Goal: Navigation & Orientation: Find specific page/section

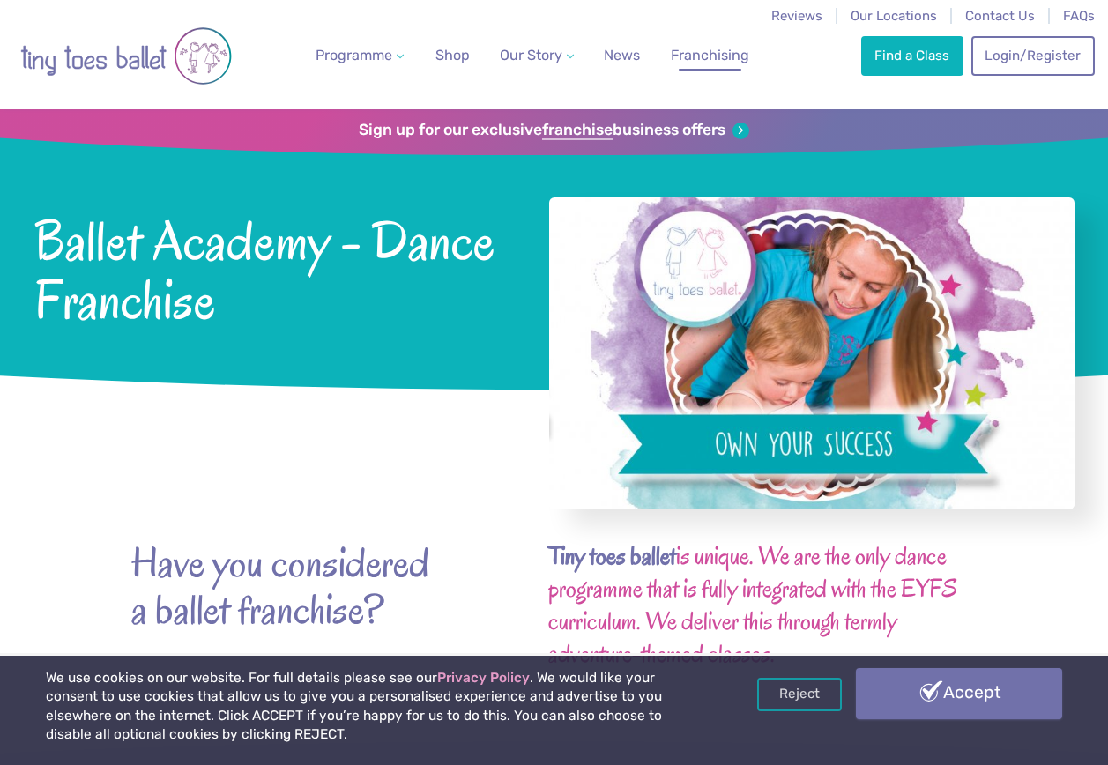
click at [979, 716] on link "Accept" at bounding box center [959, 693] width 206 height 51
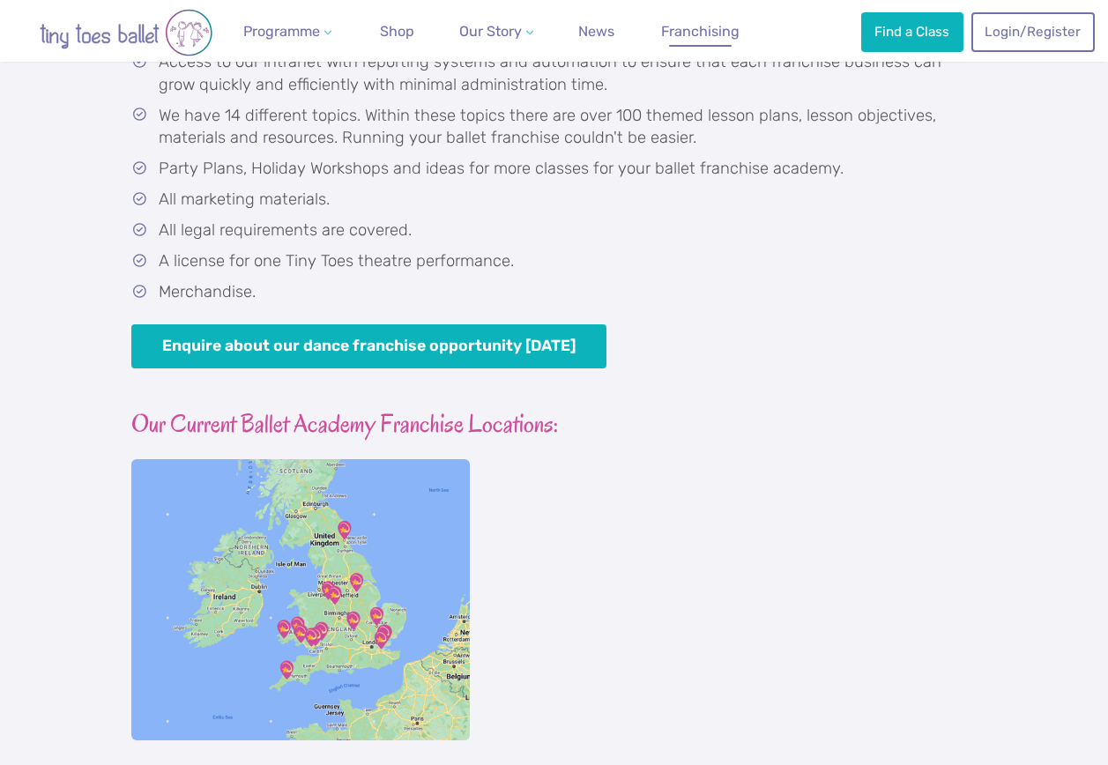
scroll to position [1146, 0]
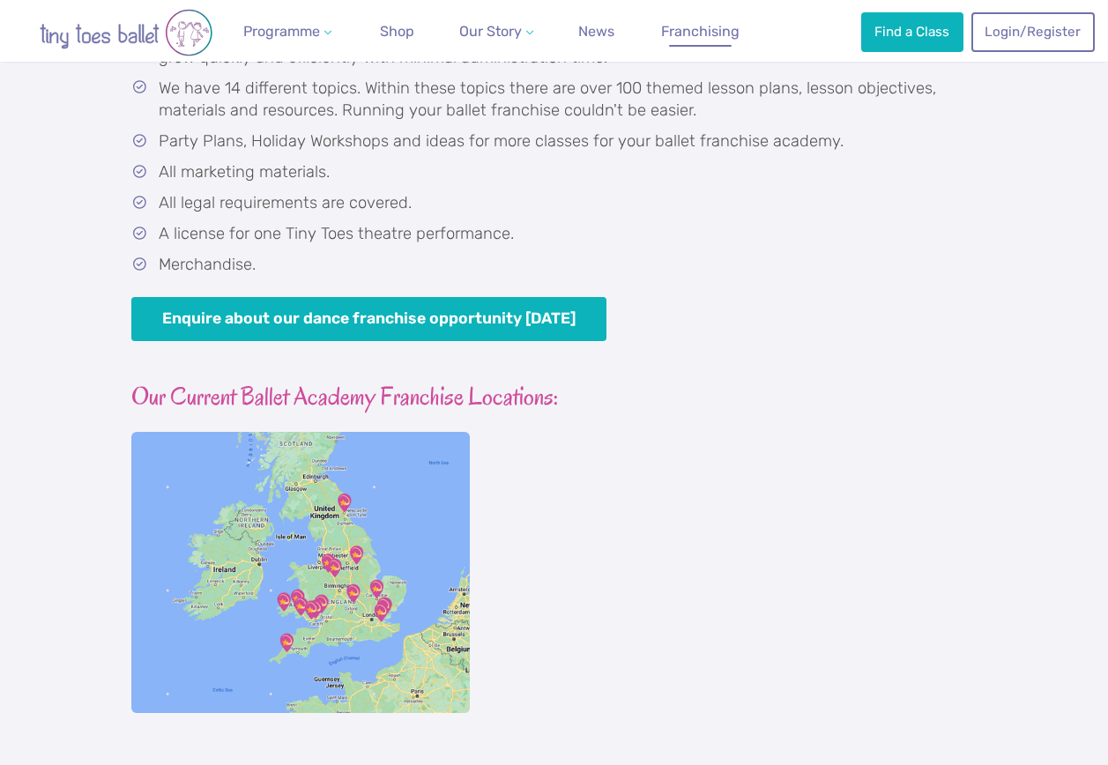
click at [457, 559] on img at bounding box center [300, 572] width 339 height 280
click at [441, 470] on img at bounding box center [300, 572] width 339 height 280
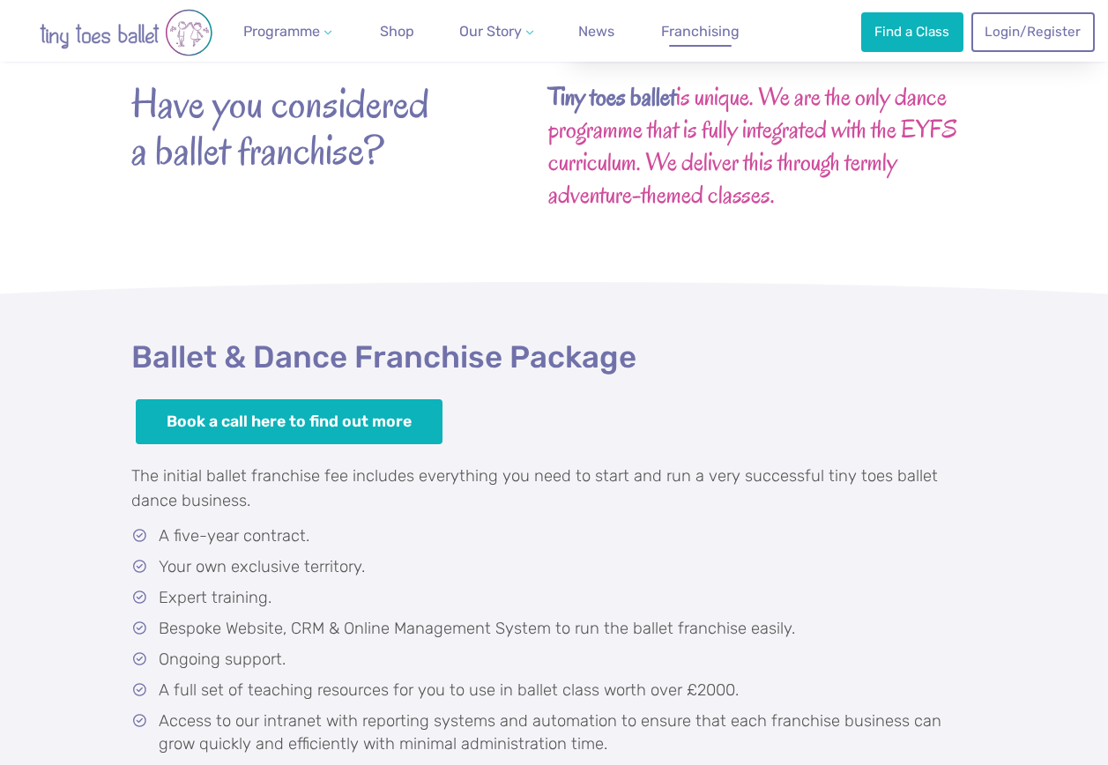
scroll to position [260, 0]
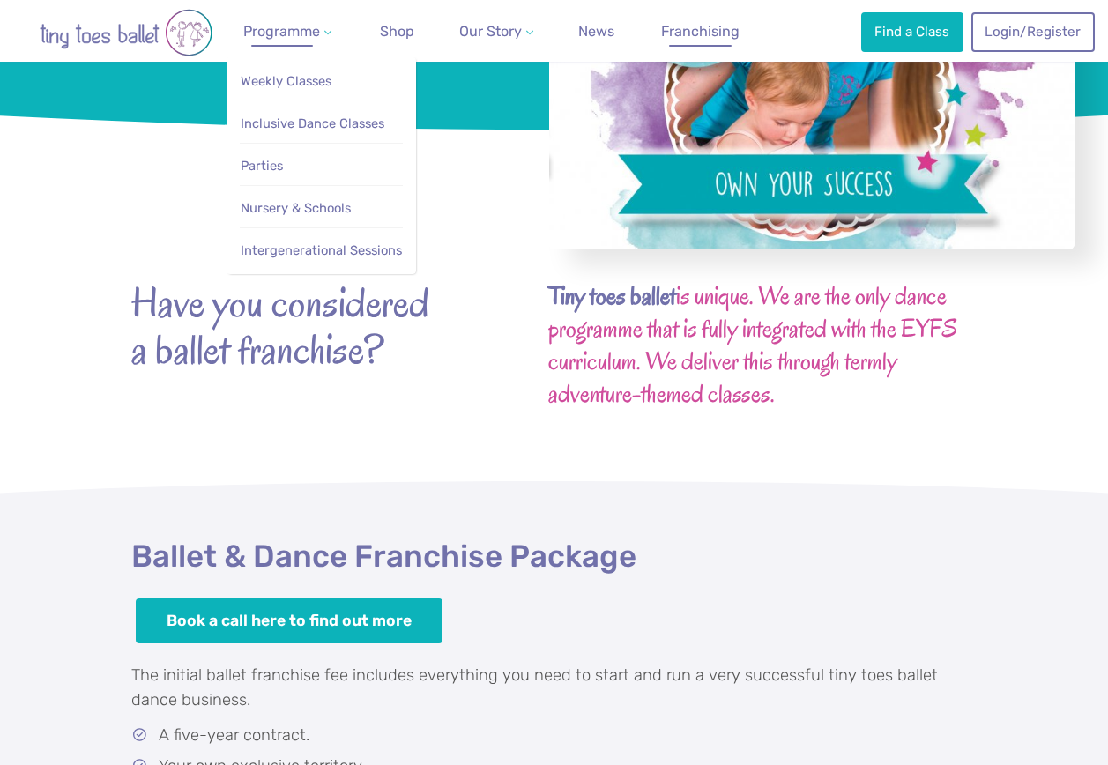
click at [296, 41] on link "Programme" at bounding box center [287, 31] width 102 height 35
click at [291, 65] on link "Weekly Classes" at bounding box center [322, 81] width 164 height 33
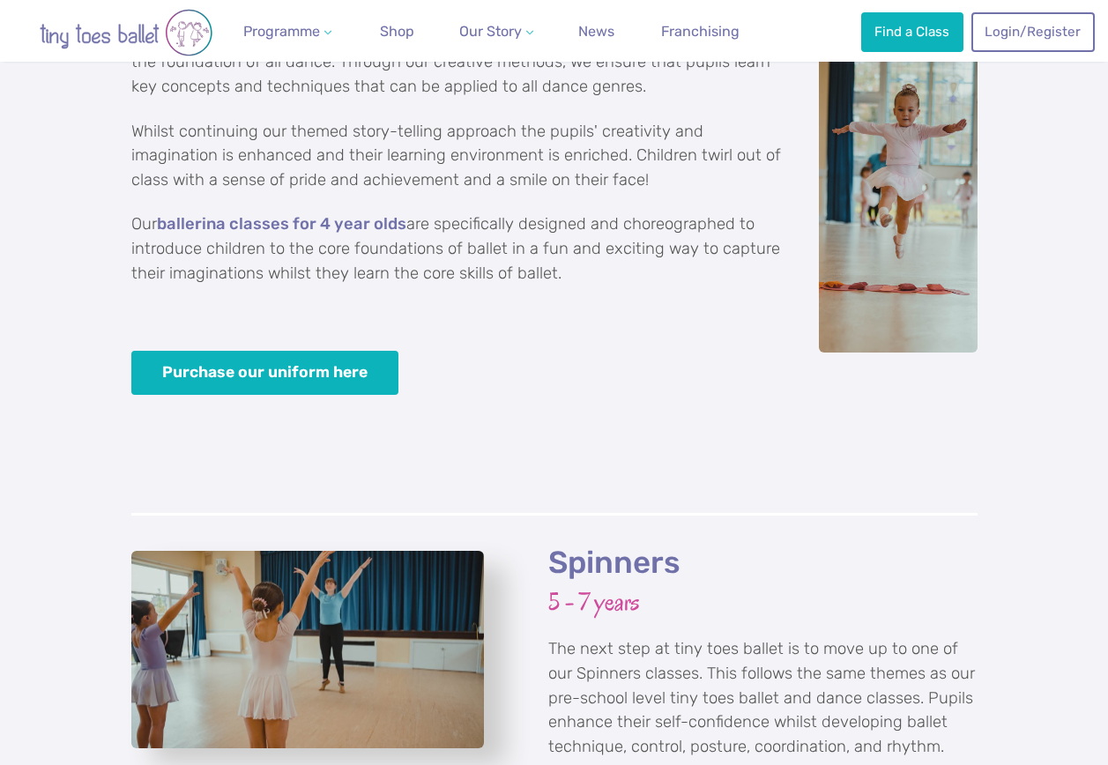
scroll to position [3238, 0]
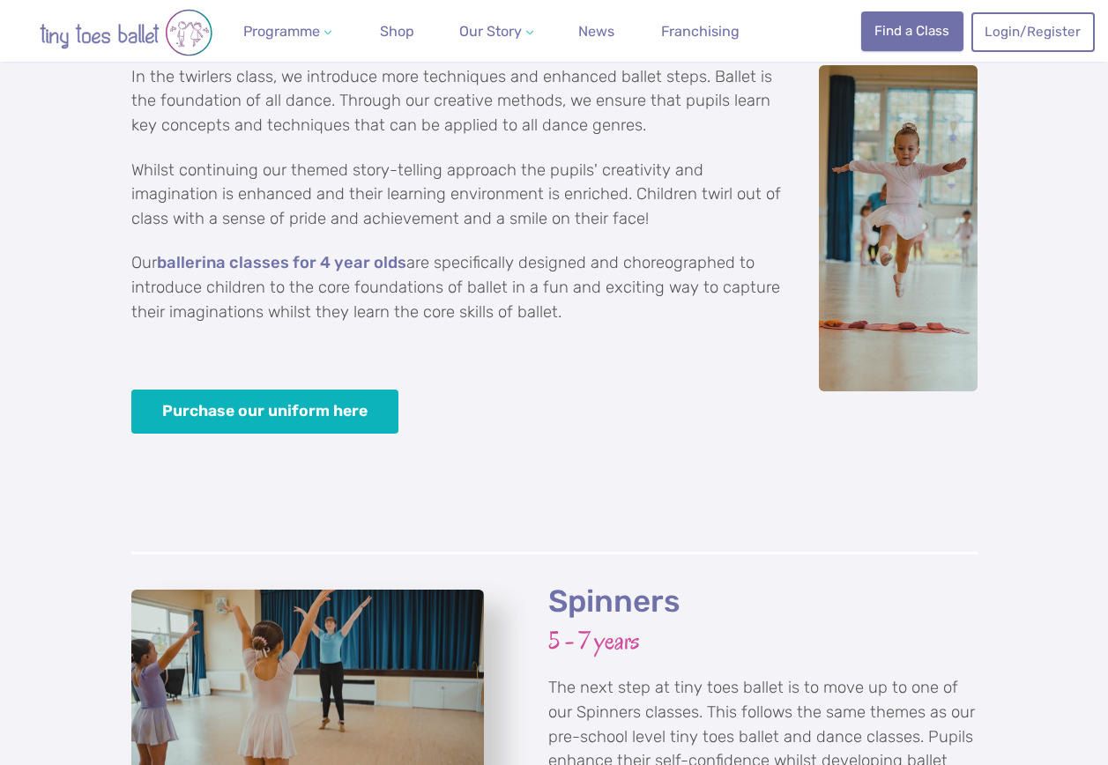
click at [897, 22] on link "Find a Class" at bounding box center [913, 30] width 102 height 39
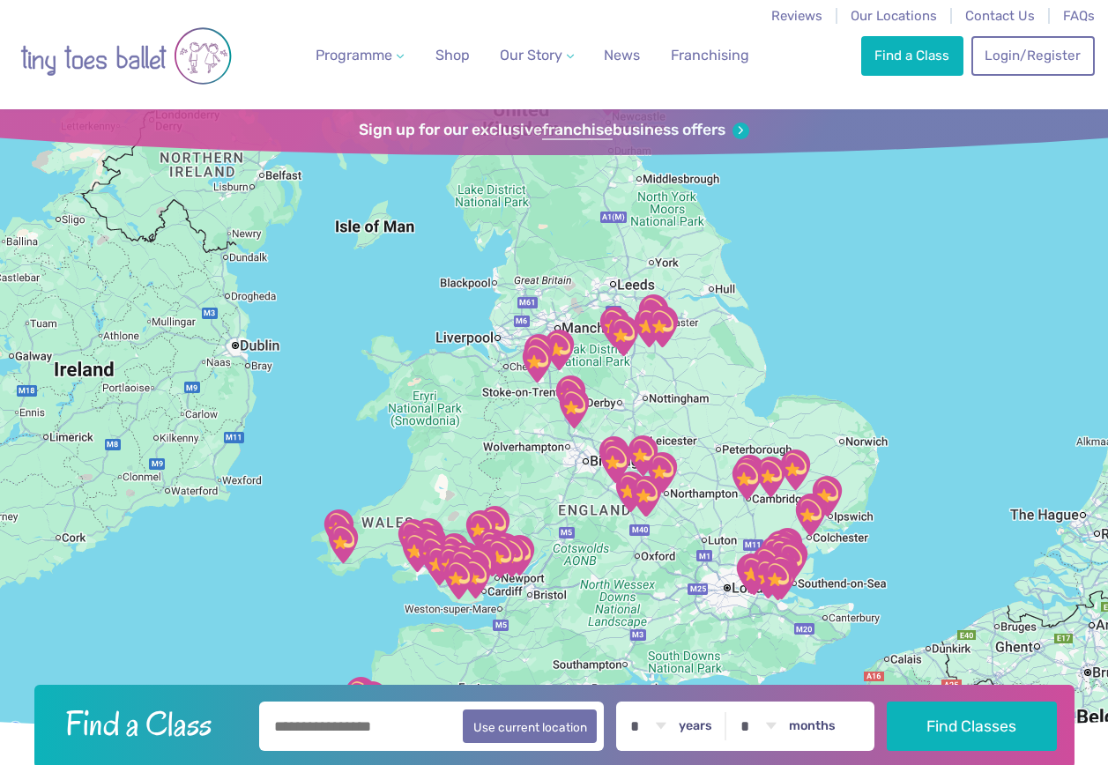
drag, startPoint x: 620, startPoint y: 514, endPoint x: 545, endPoint y: 481, distance: 82.1
click at [545, 481] on div at bounding box center [554, 425] width 1108 height 632
click at [626, 404] on div at bounding box center [554, 425] width 1108 height 632
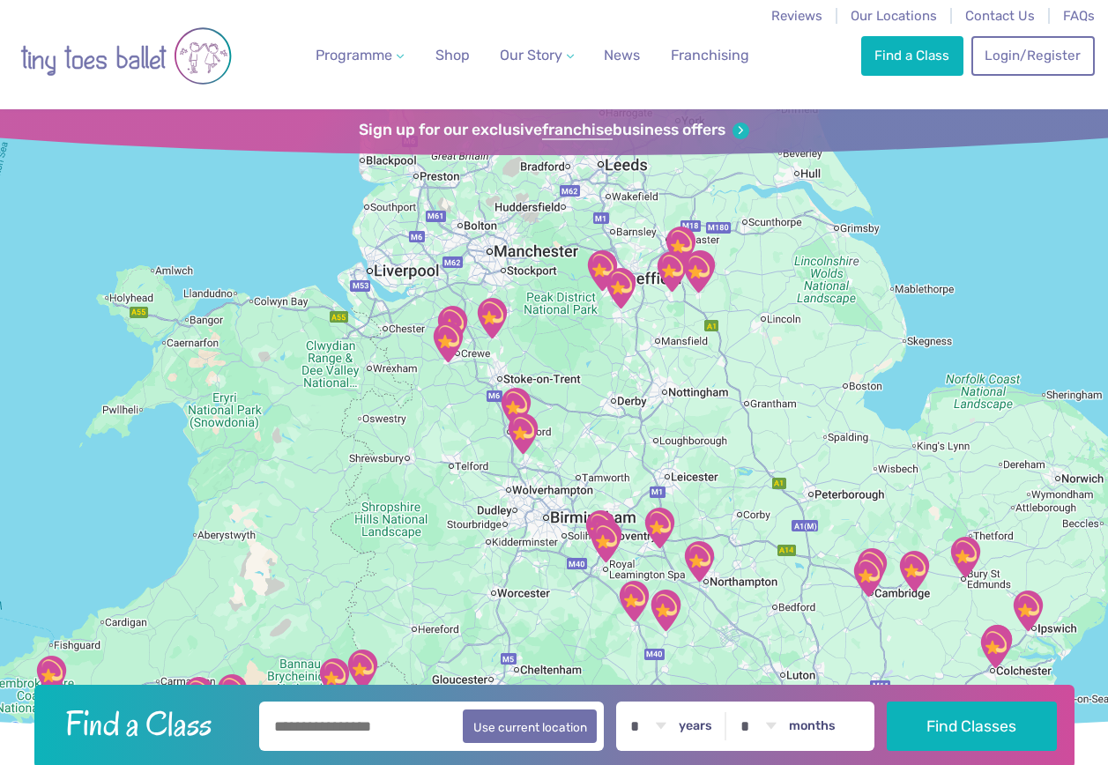
click at [594, 412] on div at bounding box center [554, 425] width 1108 height 632
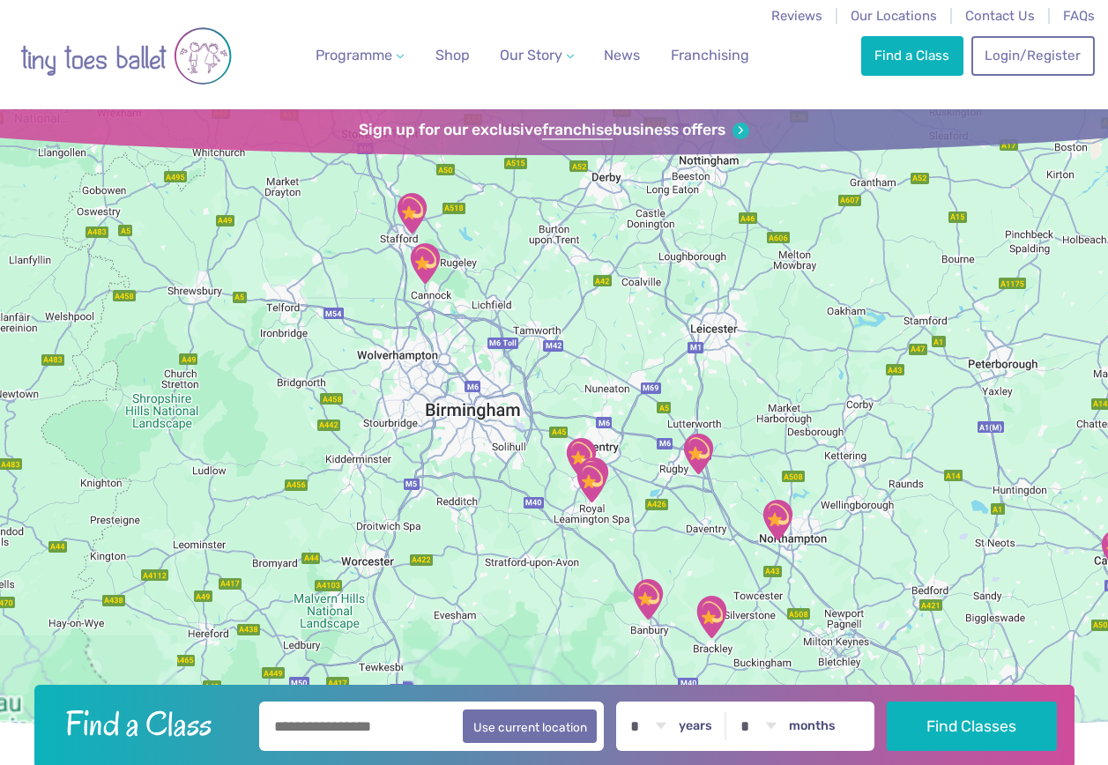
drag, startPoint x: 632, startPoint y: 512, endPoint x: 602, endPoint y: 251, distance: 262.7
click at [602, 251] on div at bounding box center [554, 425] width 1108 height 632
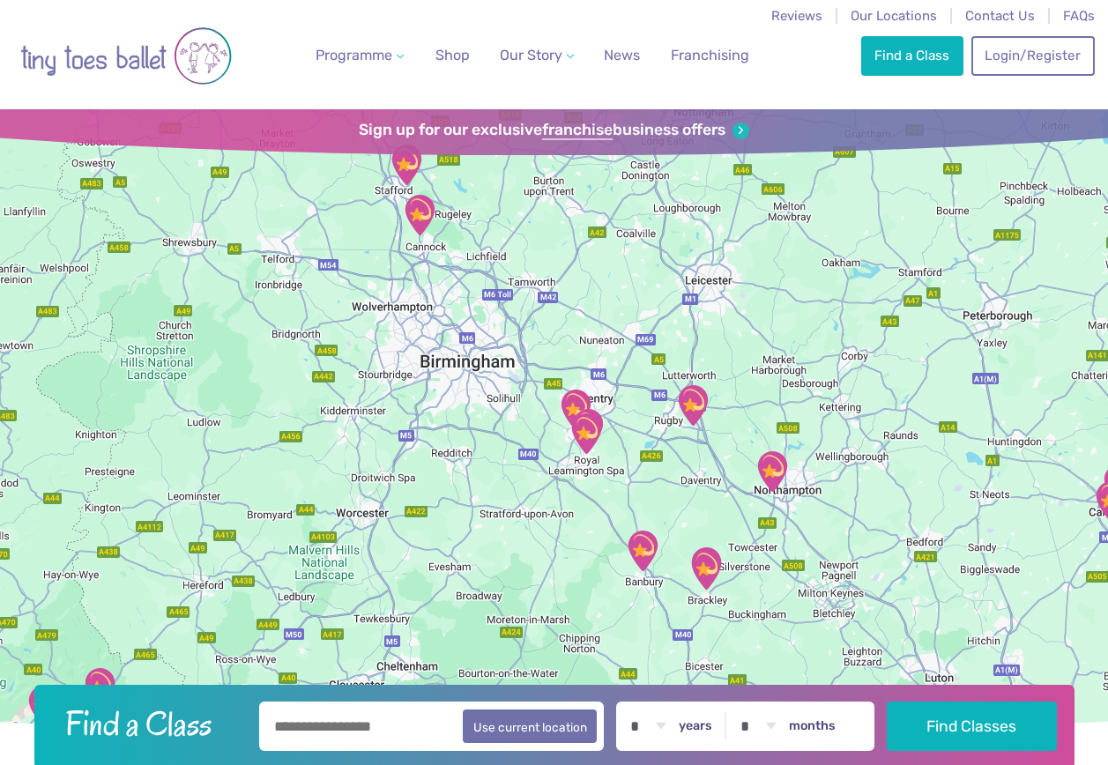
click at [700, 405] on img "The Barn Community Centre" at bounding box center [693, 406] width 44 height 44
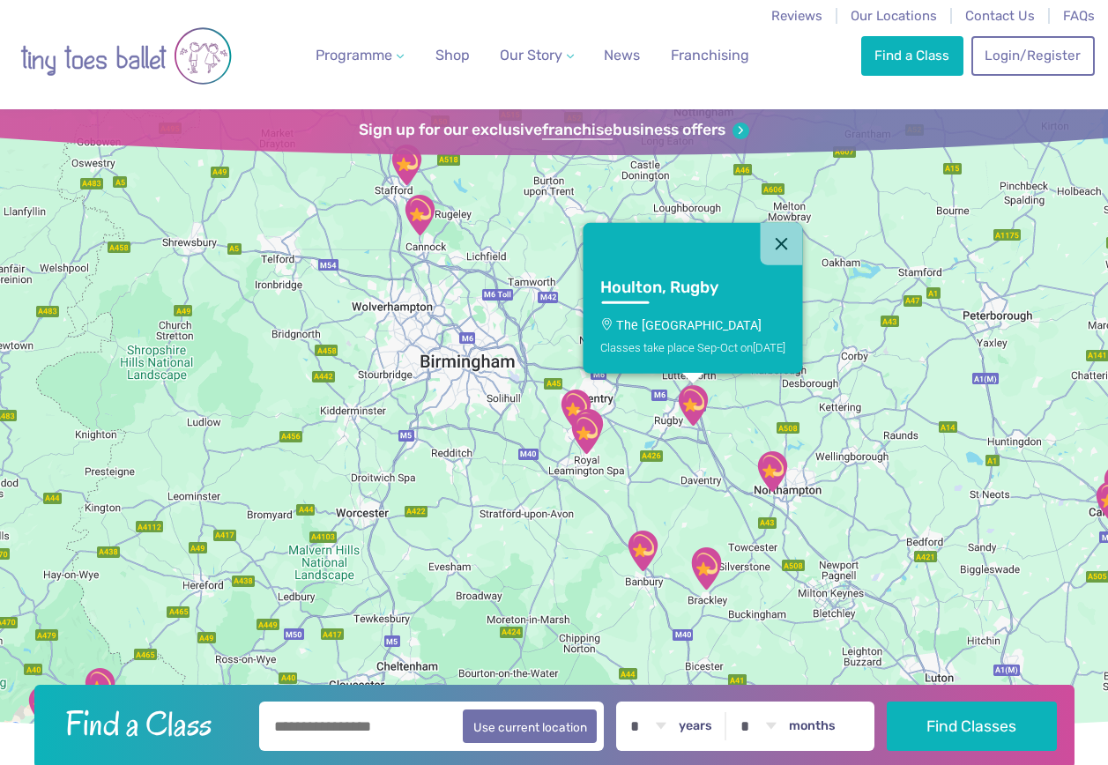
click at [571, 393] on img "Kenilworth School" at bounding box center [576, 410] width 44 height 44
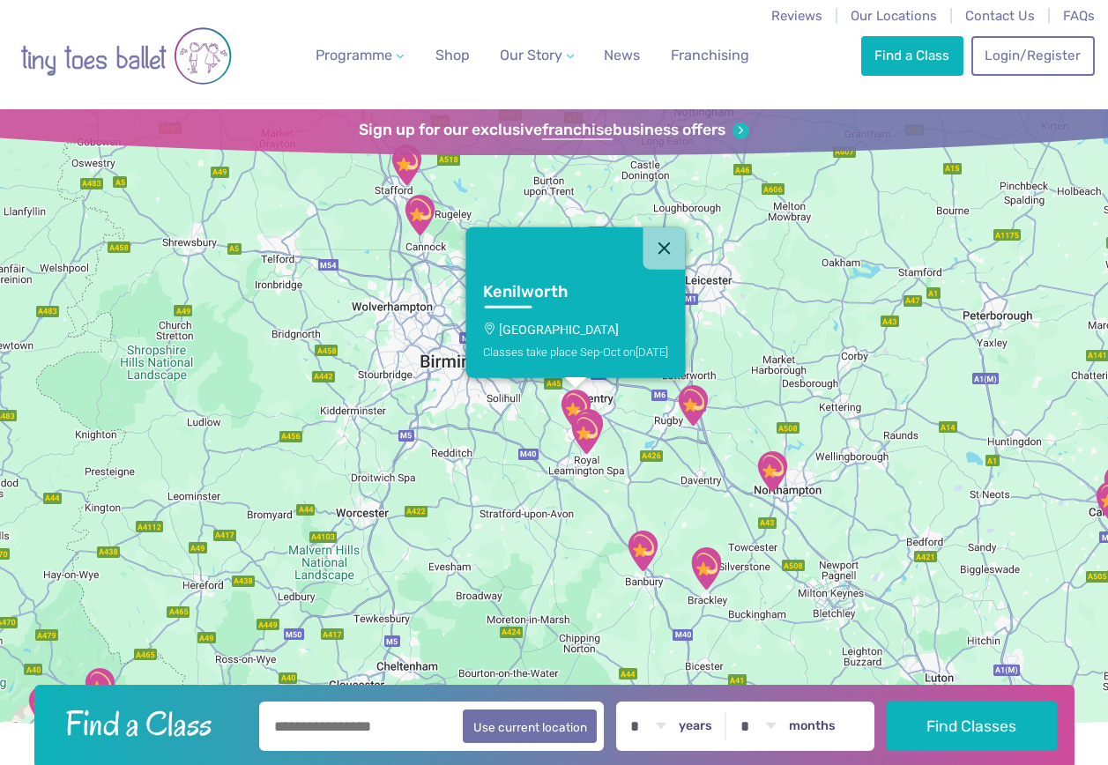
click at [592, 446] on img "Lillington Social Club" at bounding box center [586, 434] width 44 height 44
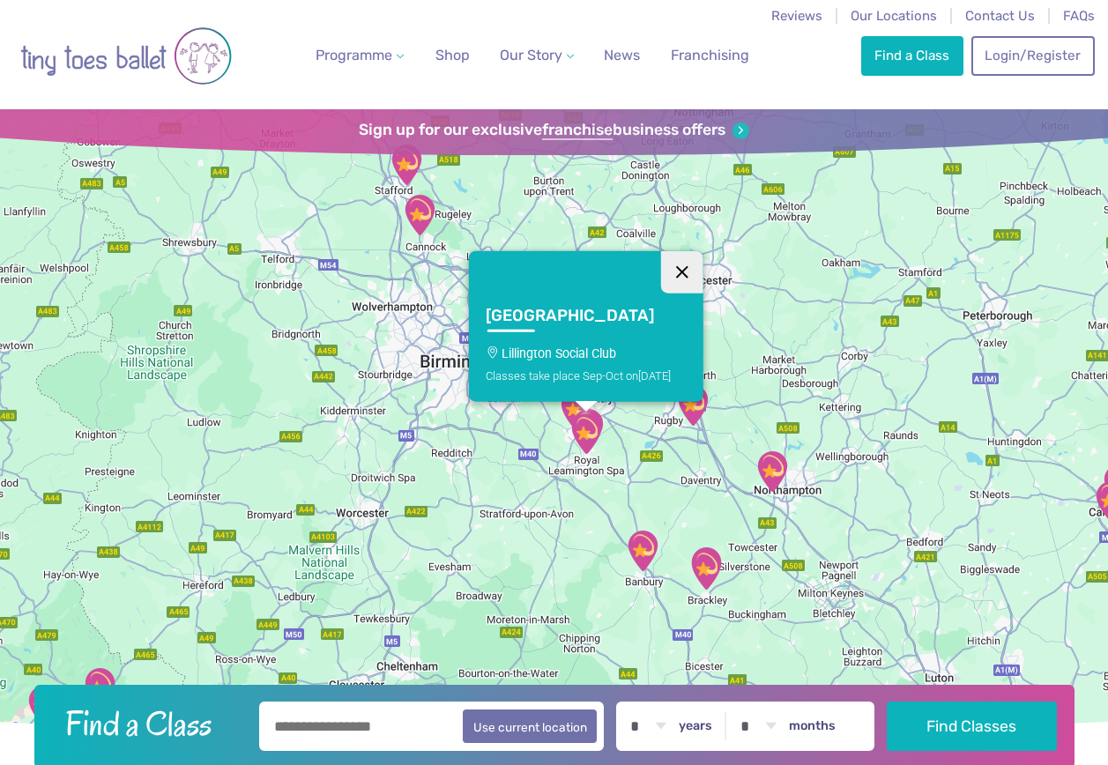
click at [670, 274] on button "Close" at bounding box center [682, 271] width 42 height 42
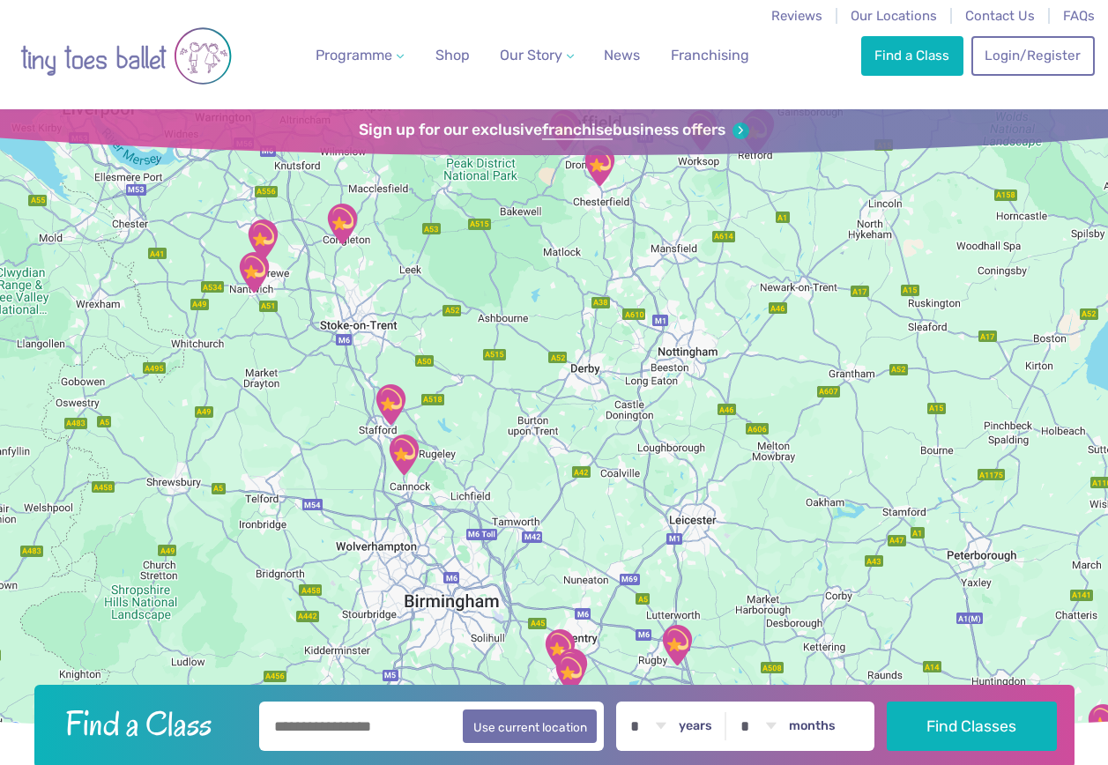
drag, startPoint x: 607, startPoint y: 333, endPoint x: 616, endPoint y: 493, distance: 159.9
click at [594, 587] on div at bounding box center [554, 425] width 1108 height 632
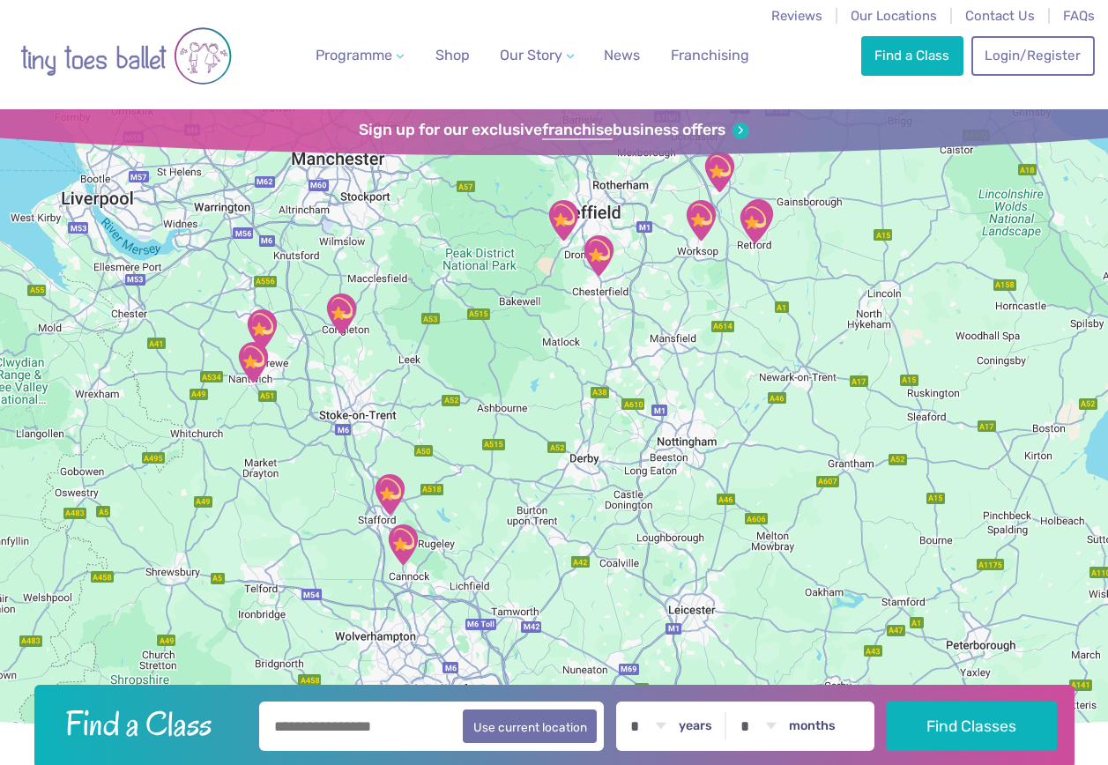
drag, startPoint x: 664, startPoint y: 325, endPoint x: 664, endPoint y: 422, distance: 97.0
click at [664, 422] on div at bounding box center [554, 425] width 1108 height 632
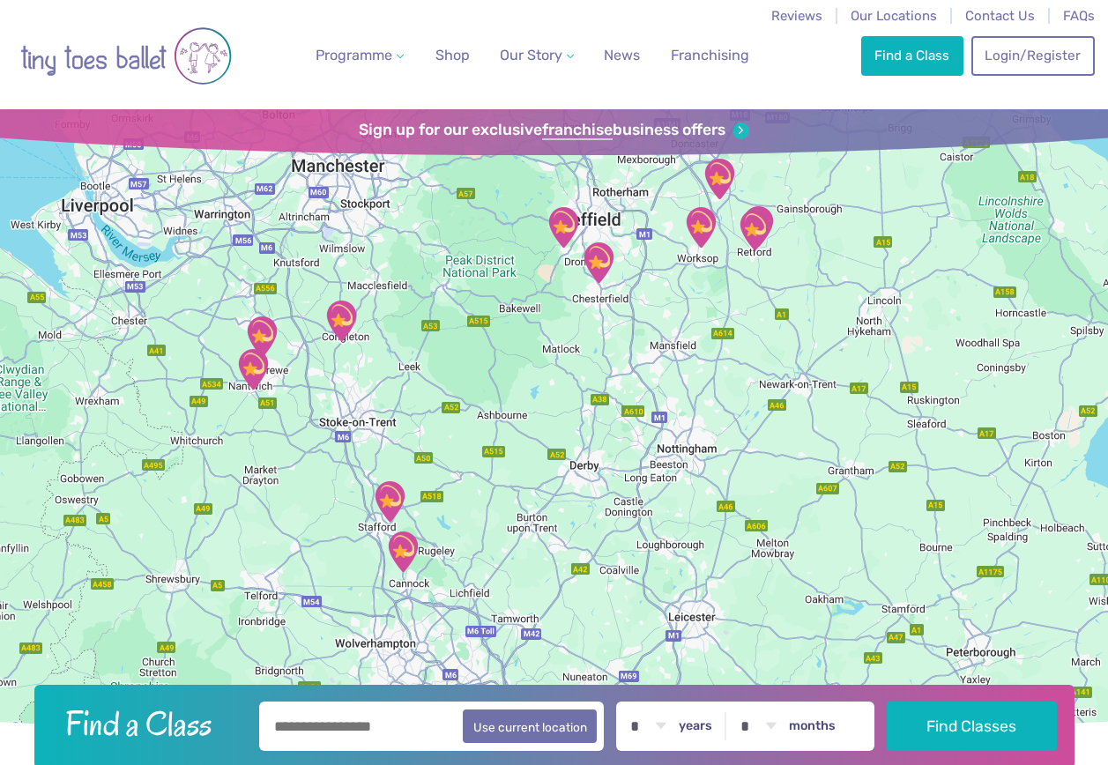
click at [561, 241] on img "Christ Church Dore Community Centre," at bounding box center [563, 227] width 44 height 44
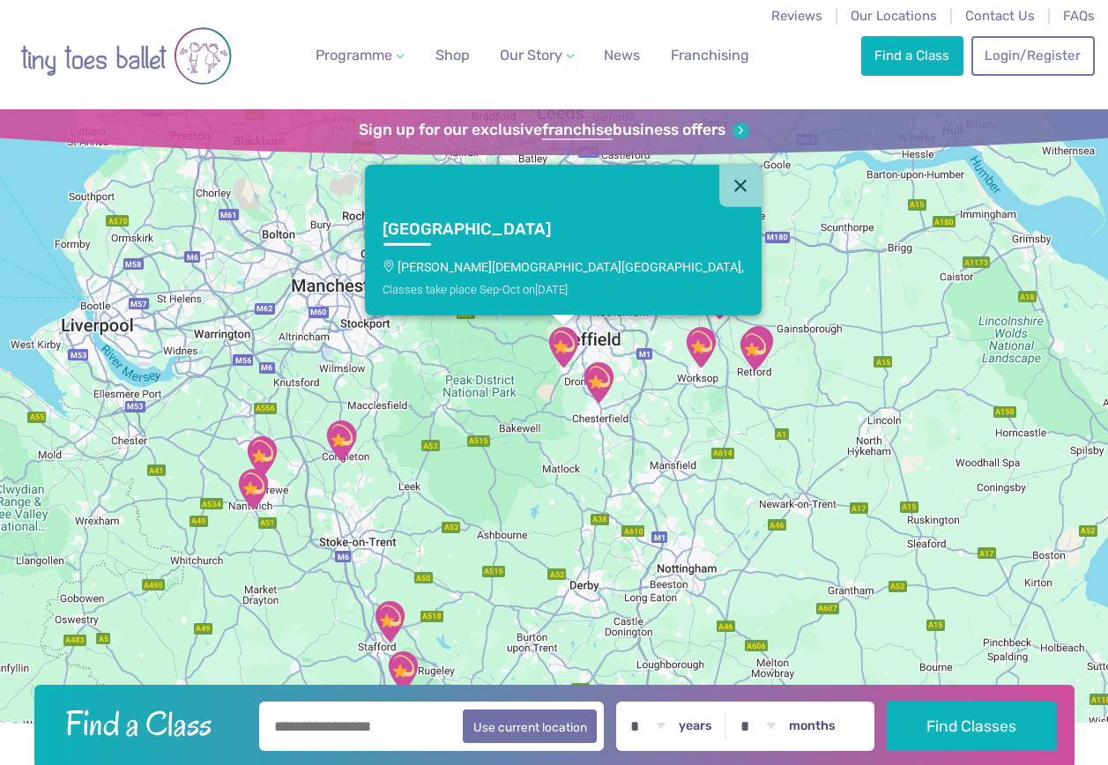
click at [601, 383] on img "Whittington Moor Methodist Church" at bounding box center [599, 383] width 44 height 44
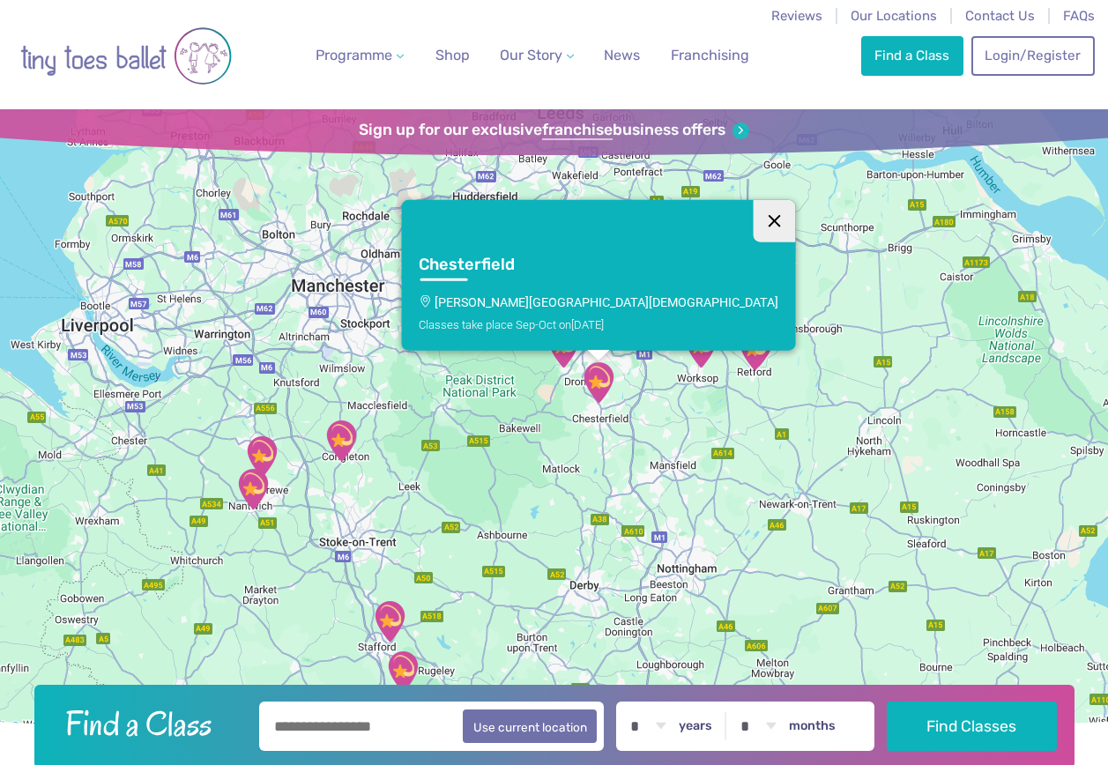
click at [753, 209] on button "Close" at bounding box center [774, 220] width 42 height 42
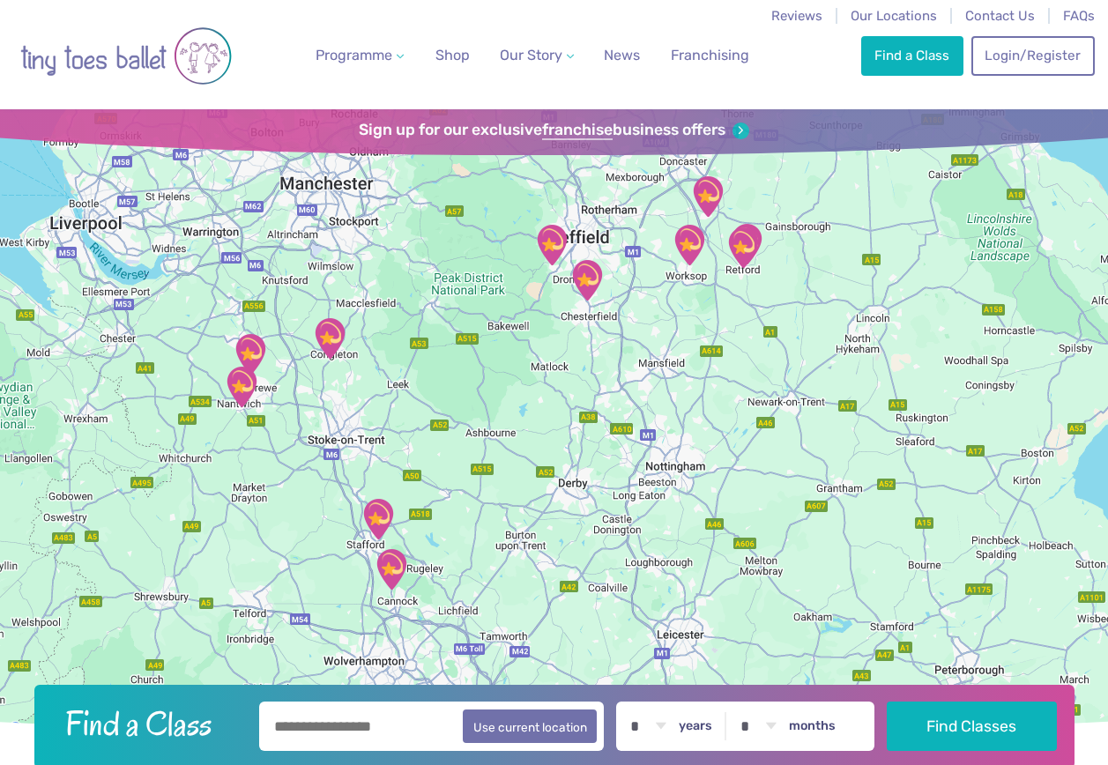
drag, startPoint x: 616, startPoint y: 625, endPoint x: 602, endPoint y: 515, distance: 111.0
click at [602, 515] on div at bounding box center [554, 425] width 1108 height 632
click at [598, 286] on img "Whittington Moor Methodist Church" at bounding box center [587, 279] width 44 height 44
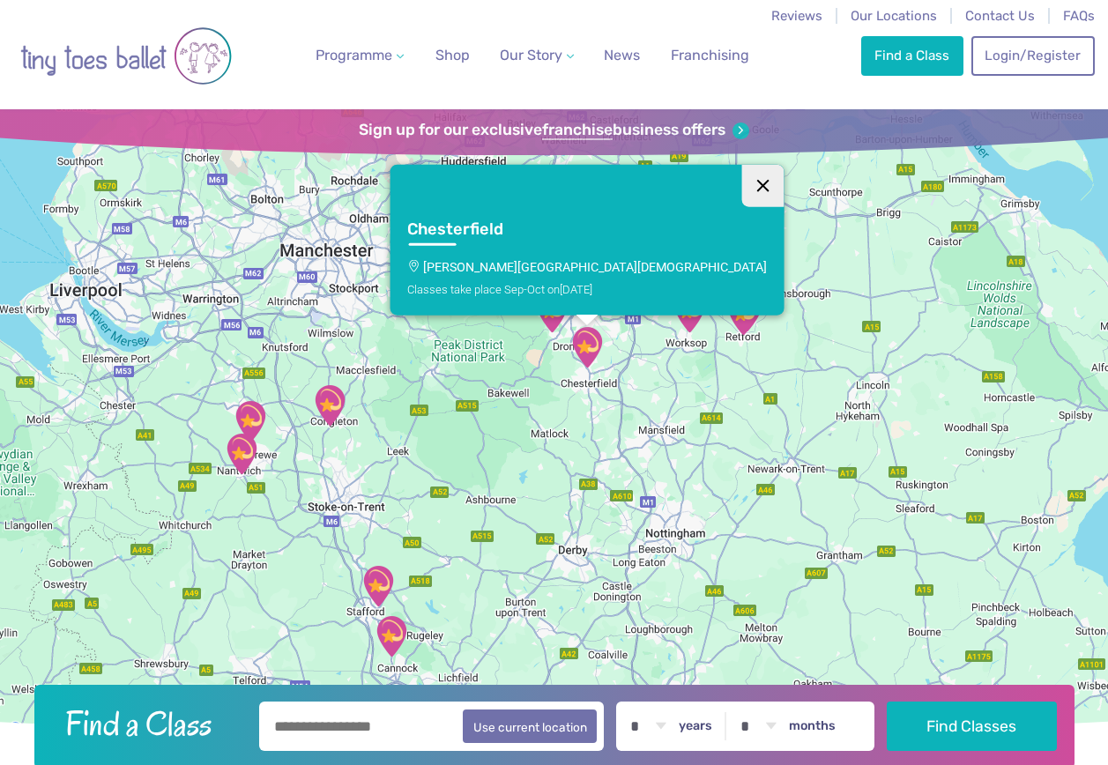
click at [742, 174] on button "Close" at bounding box center [763, 185] width 42 height 42
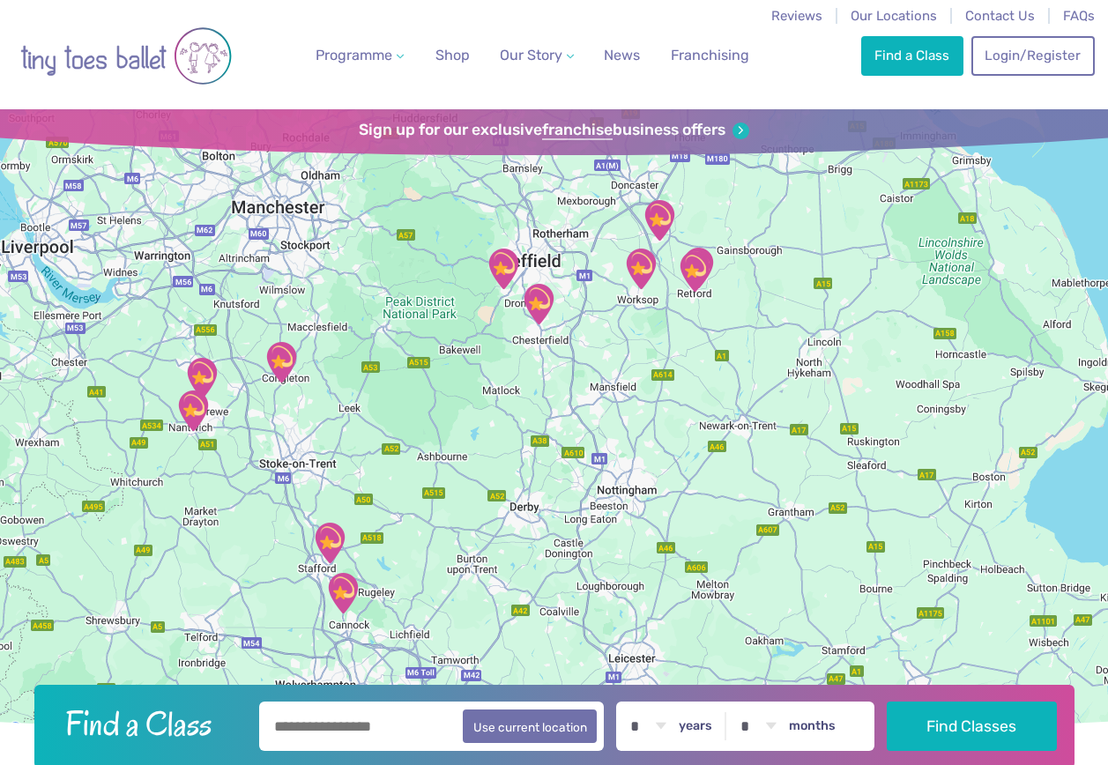
drag, startPoint x: 758, startPoint y: 559, endPoint x: 707, endPoint y: 513, distance: 68.7
click at [707, 513] on div at bounding box center [554, 425] width 1108 height 632
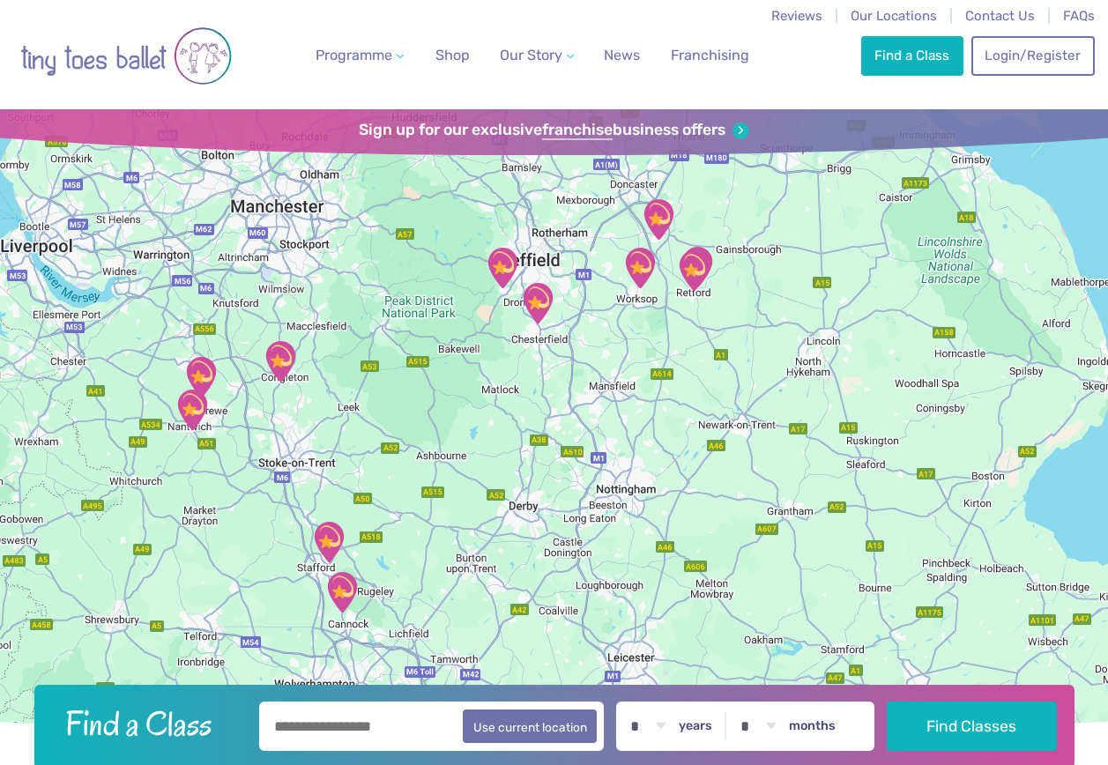
click at [644, 557] on div at bounding box center [554, 425] width 1108 height 632
click at [631, 550] on div at bounding box center [554, 425] width 1108 height 632
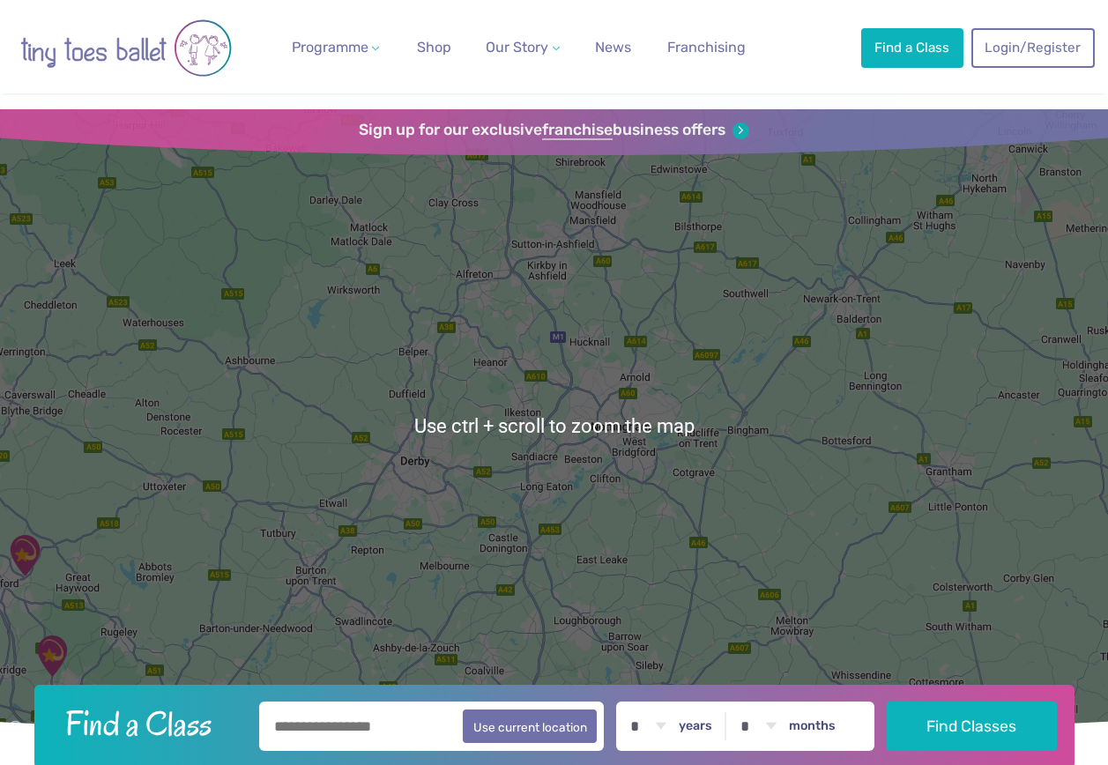
scroll to position [88, 0]
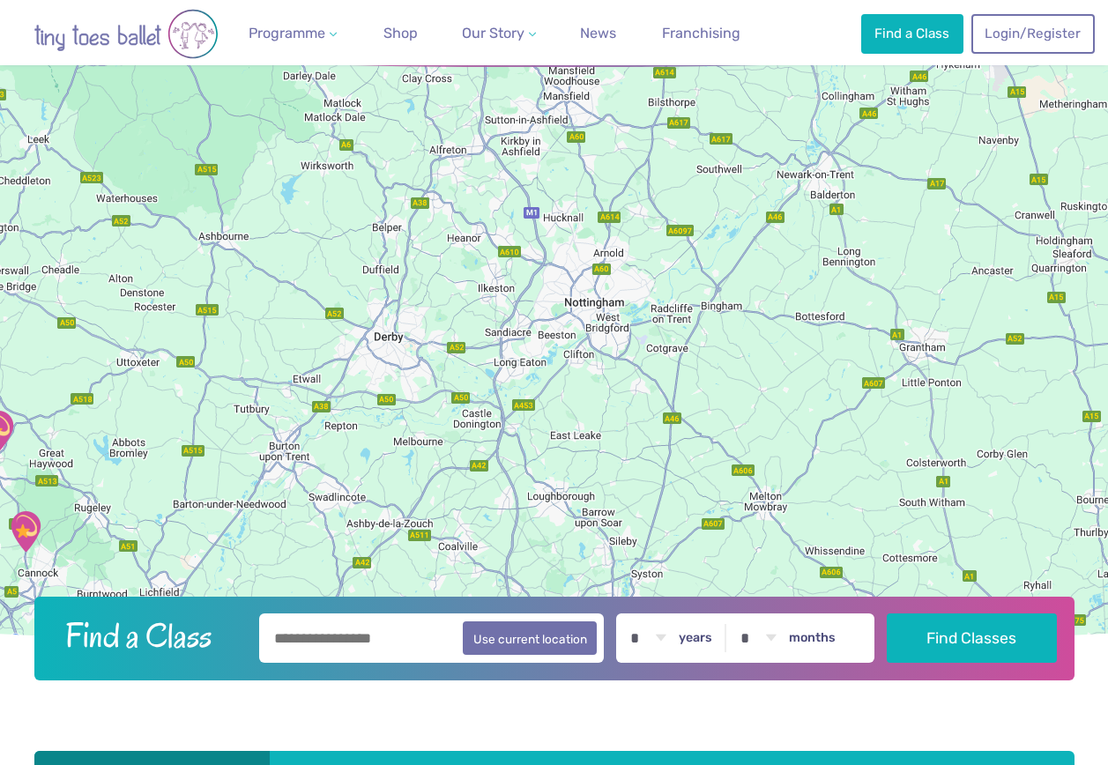
drag, startPoint x: 628, startPoint y: 427, endPoint x: 604, endPoint y: 464, distance: 44.0
click at [604, 464] on div at bounding box center [554, 337] width 1108 height 632
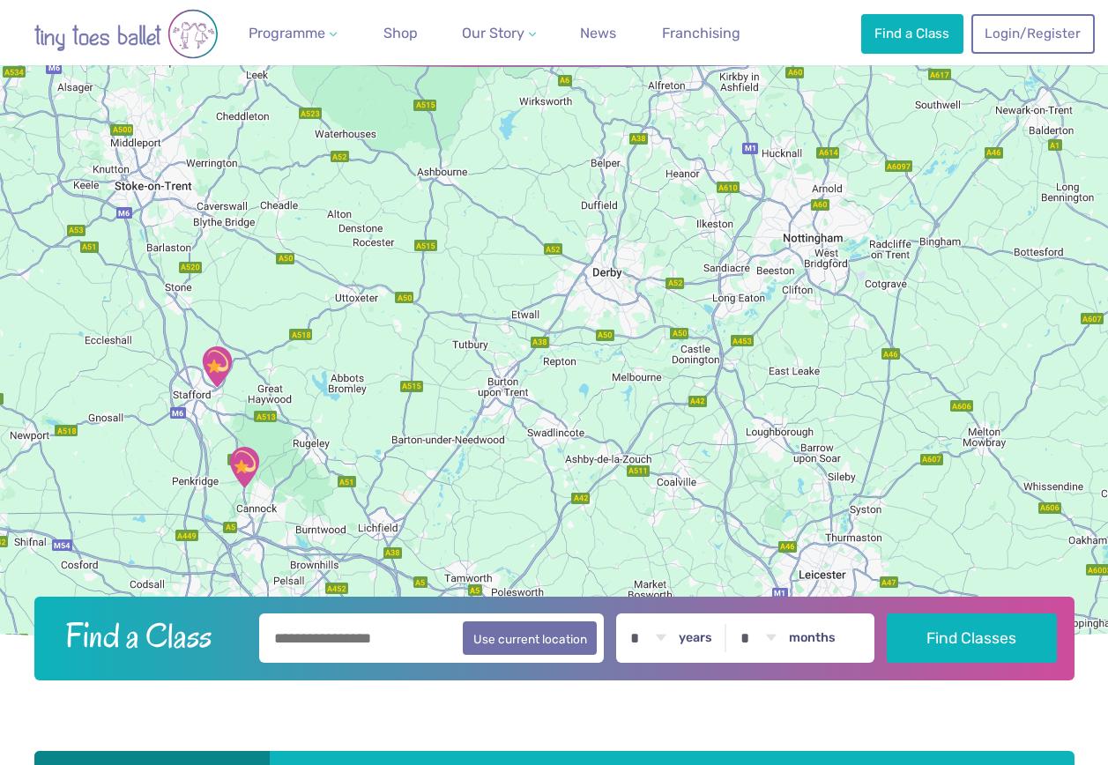
drag, startPoint x: 320, startPoint y: 474, endPoint x: 544, endPoint y: 403, distance: 234.8
click at [544, 403] on div at bounding box center [554, 337] width 1108 height 632
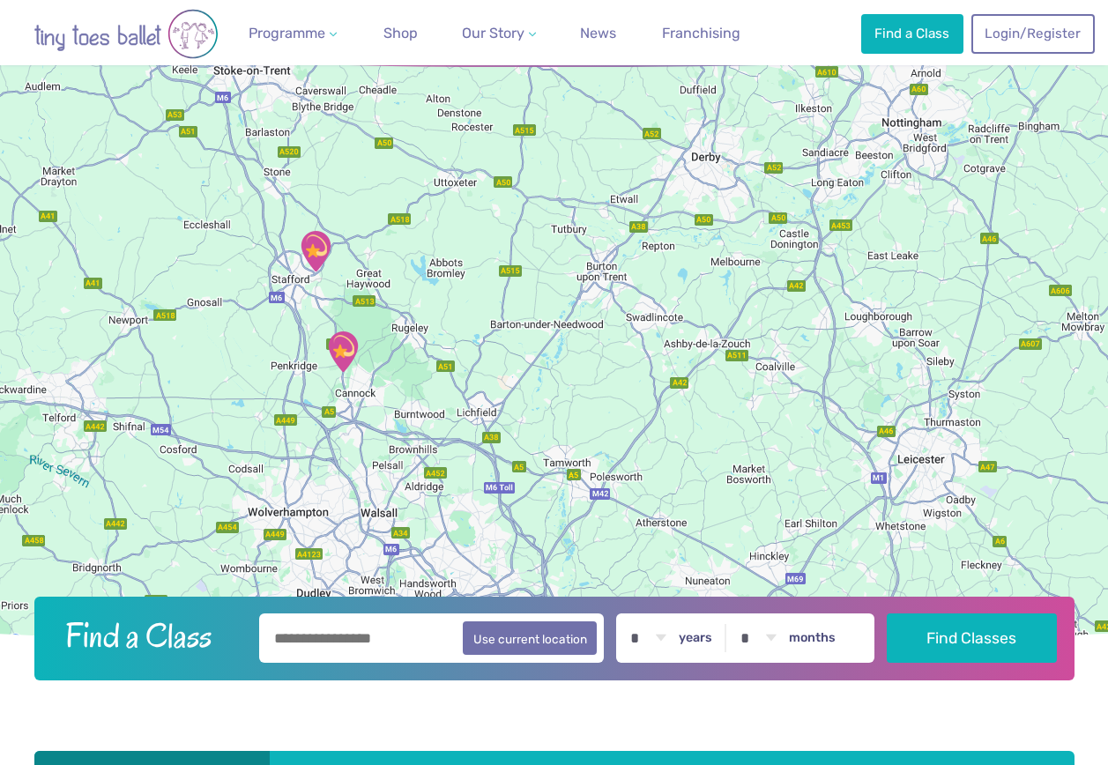
drag, startPoint x: 269, startPoint y: 419, endPoint x: 367, endPoint y: 303, distance: 151.4
click at [367, 303] on div at bounding box center [554, 337] width 1108 height 632
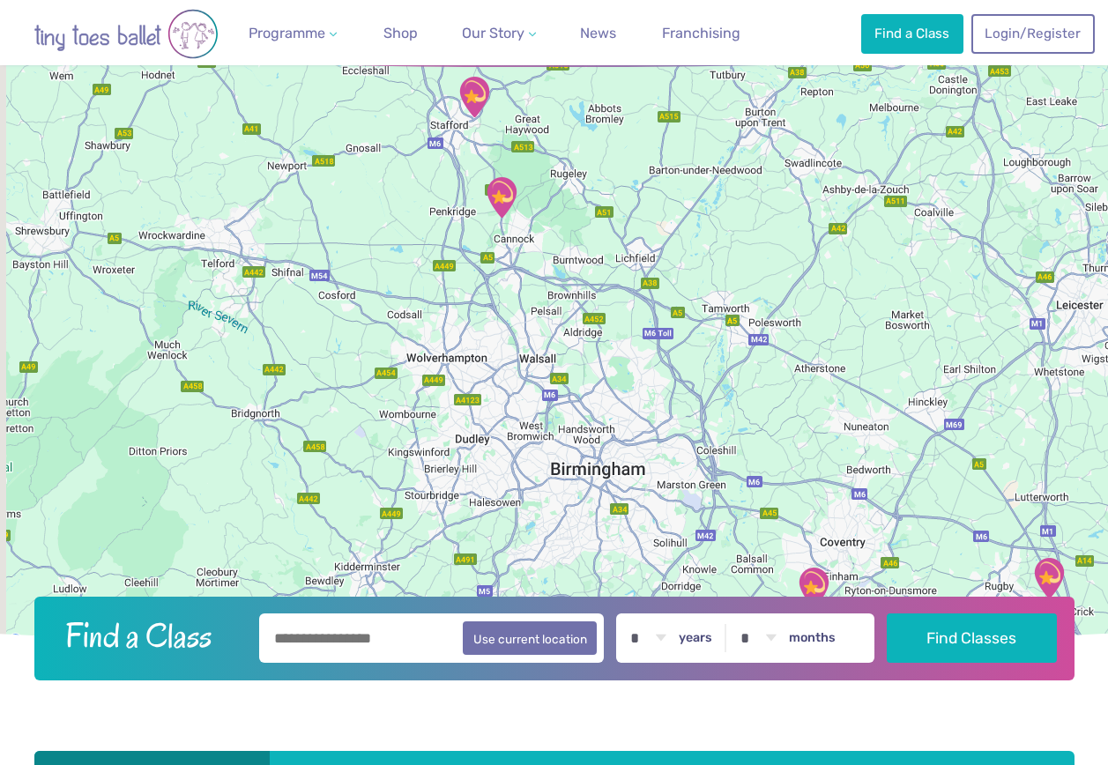
drag, startPoint x: 458, startPoint y: 433, endPoint x: 644, endPoint y: 265, distance: 250.4
click at [644, 265] on div at bounding box center [554, 337] width 1108 height 632
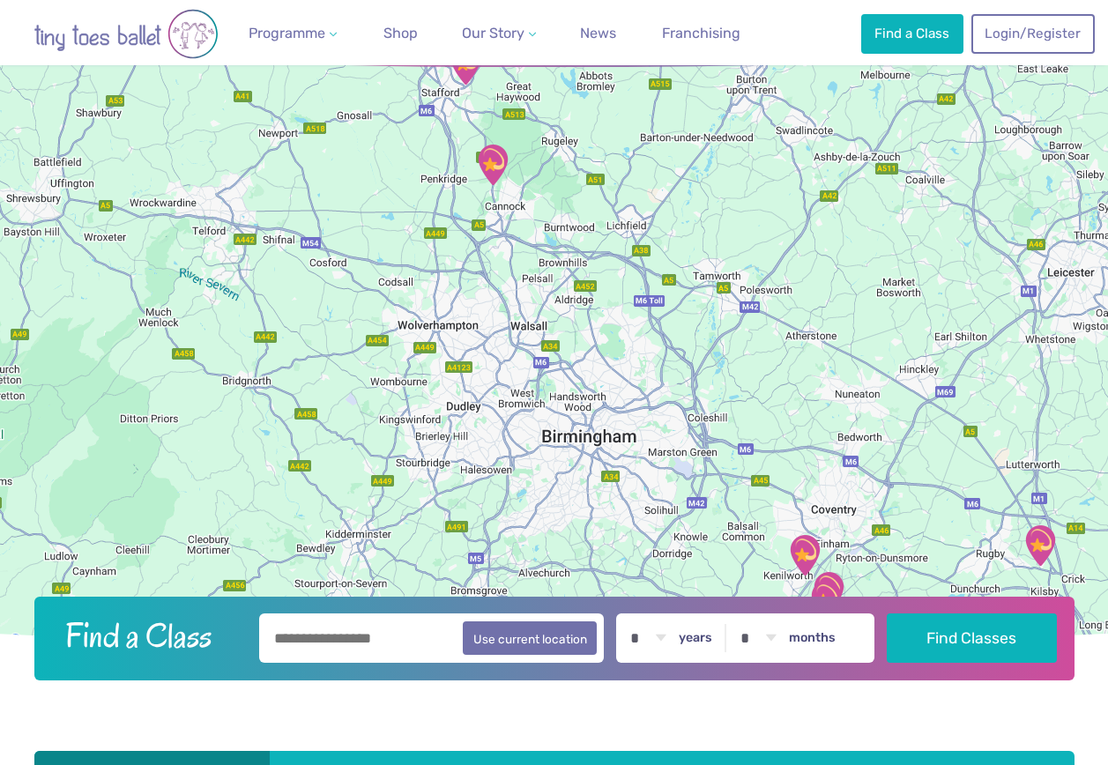
drag, startPoint x: 749, startPoint y: 487, endPoint x: 706, endPoint y: 463, distance: 48.6
click at [706, 463] on div at bounding box center [554, 337] width 1108 height 632
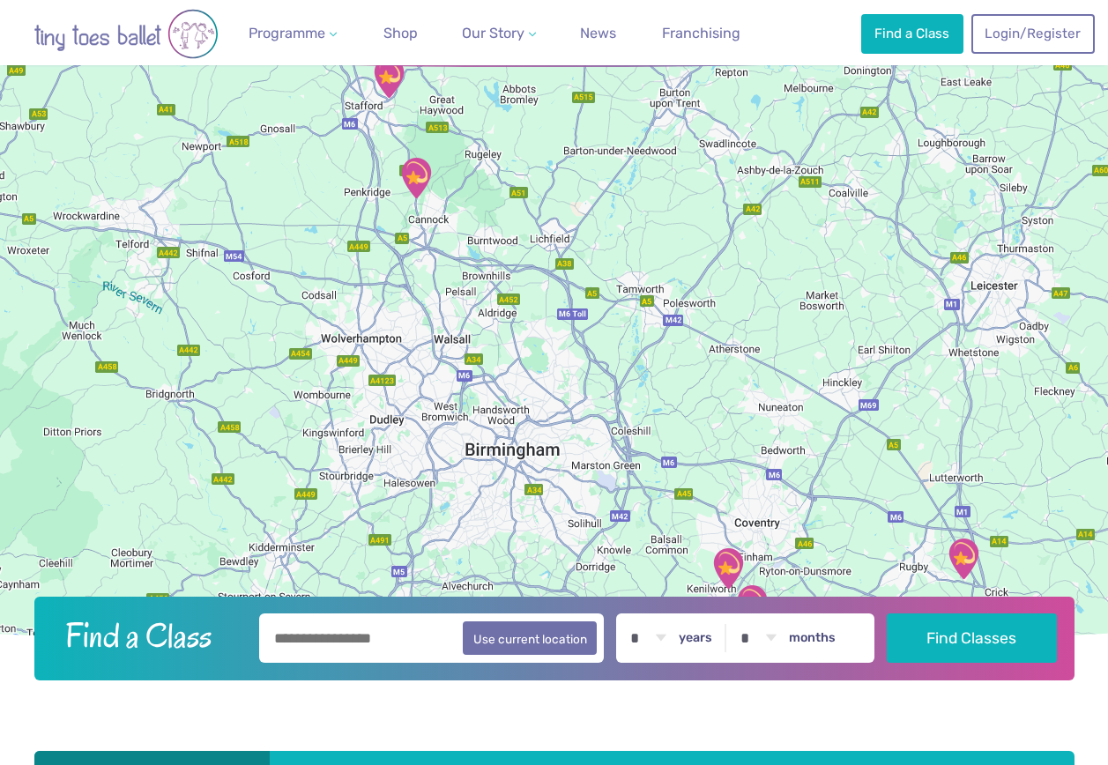
drag, startPoint x: 491, startPoint y: 507, endPoint x: 414, endPoint y: 513, distance: 77.8
click at [414, 513] on div at bounding box center [554, 337] width 1108 height 632
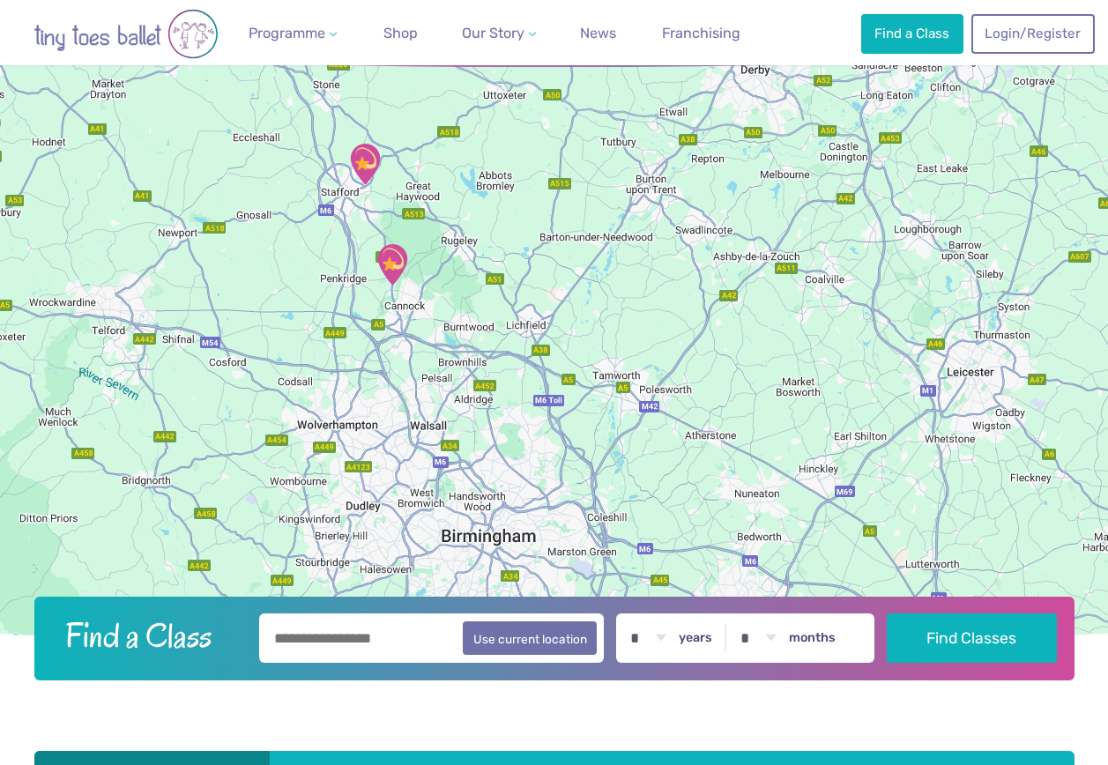
drag, startPoint x: 615, startPoint y: 280, endPoint x: 592, endPoint y: 372, distance: 94.5
click at [592, 372] on div at bounding box center [554, 337] width 1108 height 632
click at [396, 271] on img "Huntington Community Centre" at bounding box center [392, 264] width 44 height 44
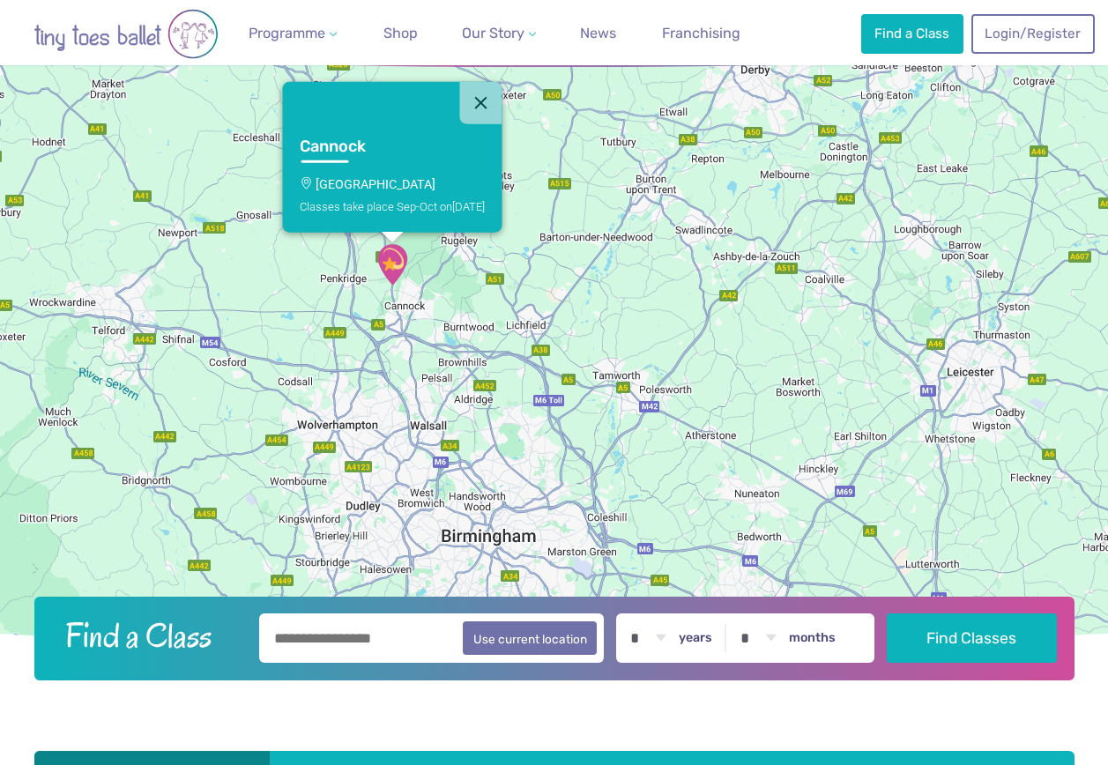
click at [459, 120] on div at bounding box center [370, 102] width 177 height 42
click at [364, 145] on h3 "Cannock" at bounding box center [376, 147] width 153 height 20
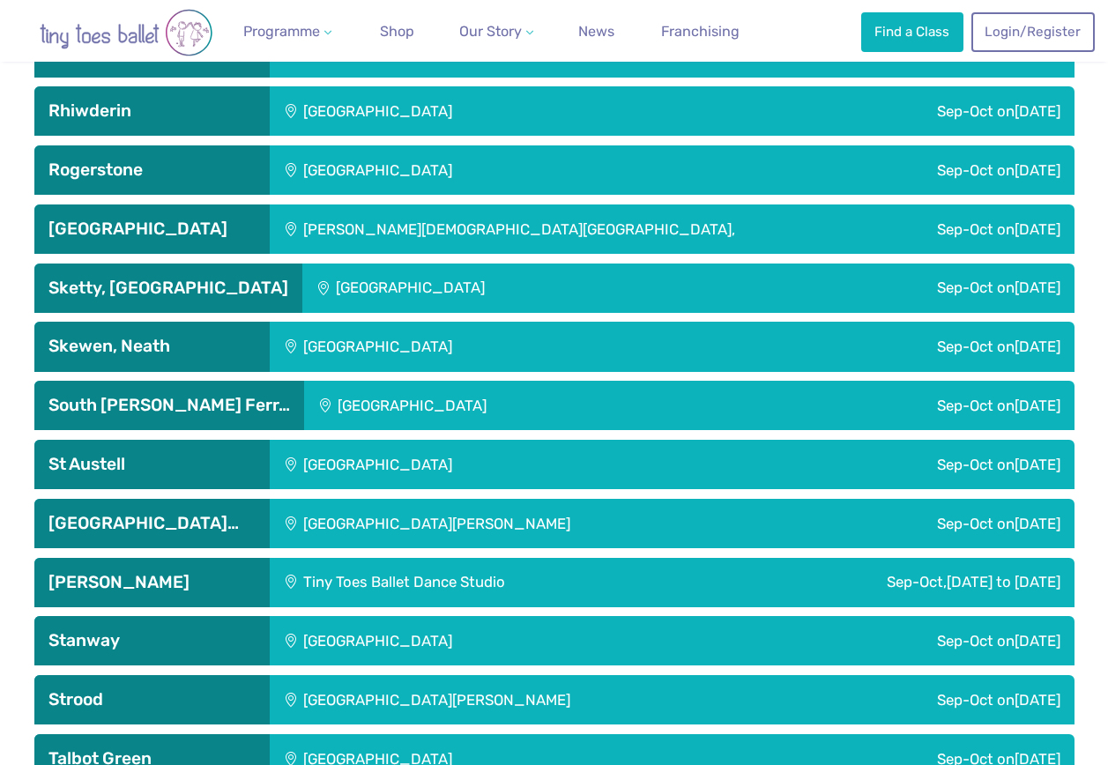
scroll to position [5297, 0]
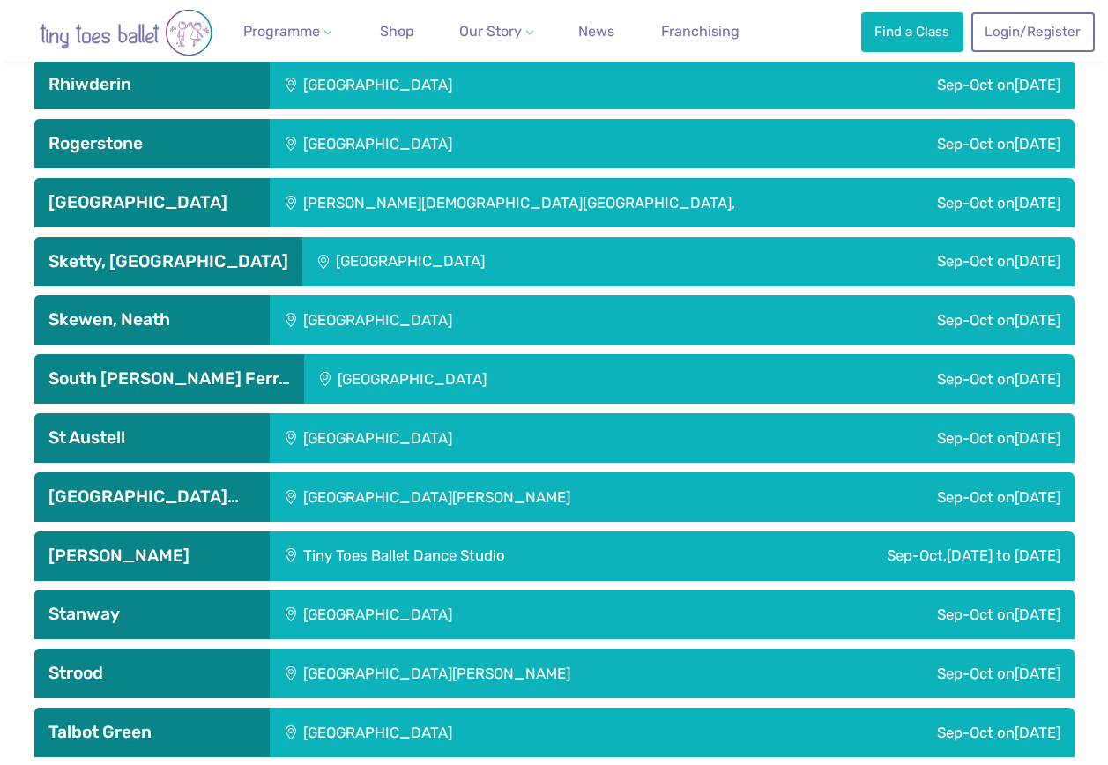
click at [191, 553] on h3 "Stafford" at bounding box center [151, 556] width 207 height 21
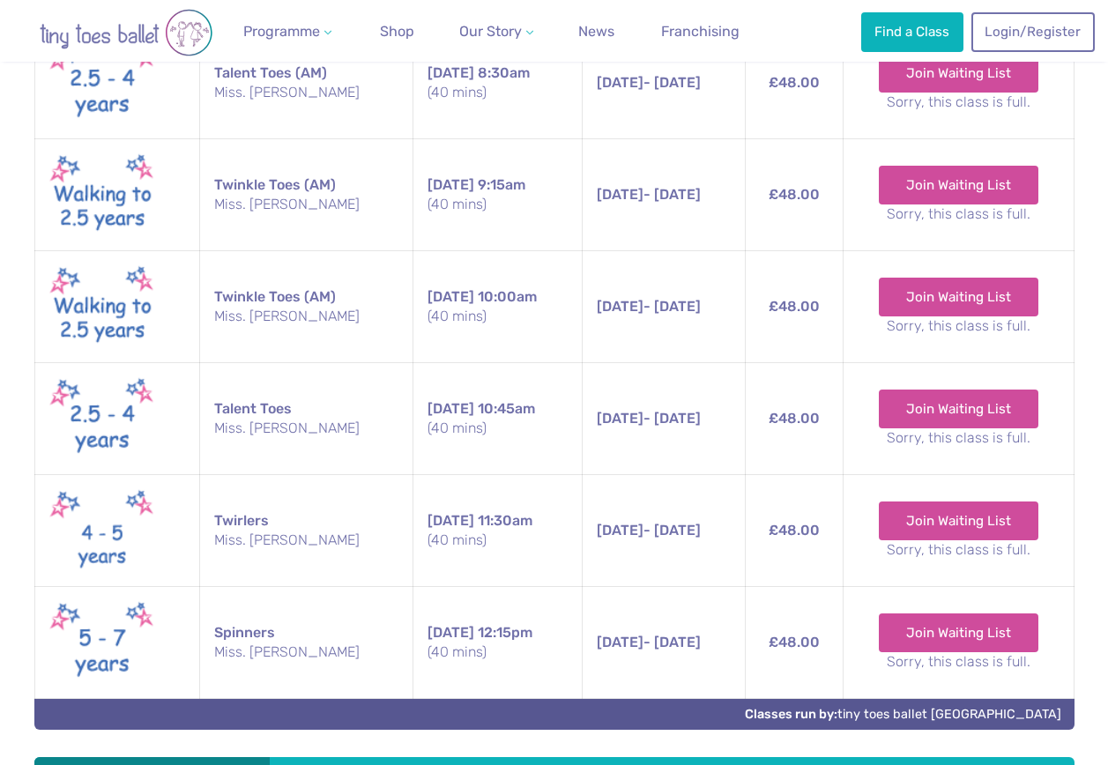
scroll to position [6708, 0]
